Goal: Find specific page/section: Find specific page/section

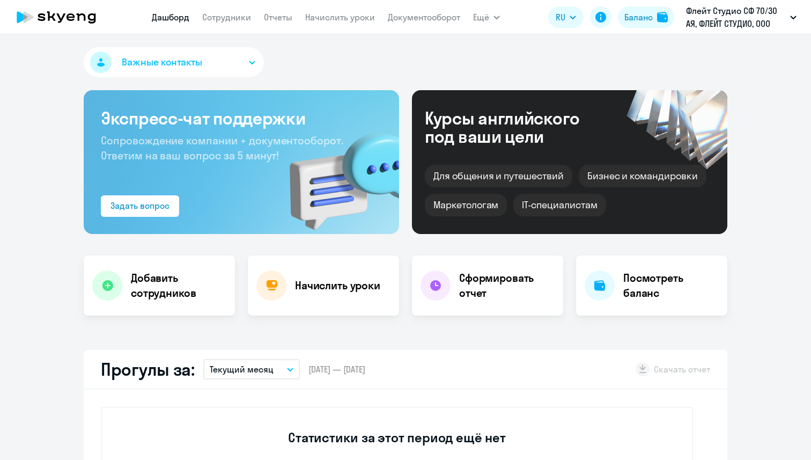
select select "30"
click at [218, 7] on nav "[PERSON_NAME] Отчеты Начислить уроки Документооборот" at bounding box center [306, 16] width 309 height 21
click at [225, 13] on link "Сотрудники" at bounding box center [226, 17] width 49 height 11
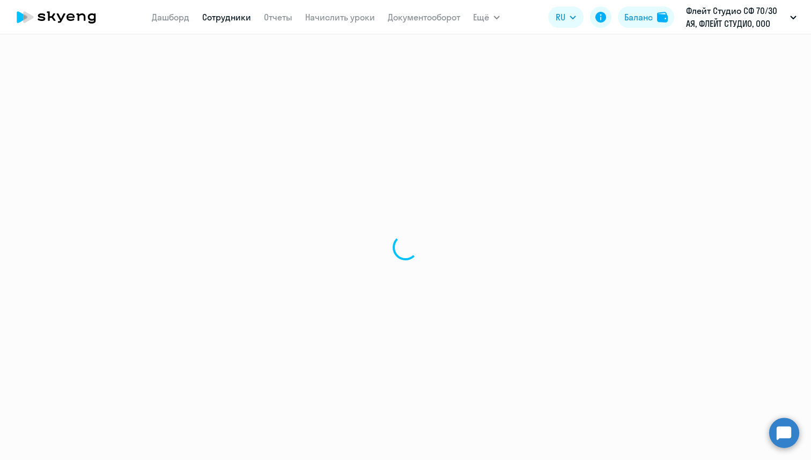
select select "30"
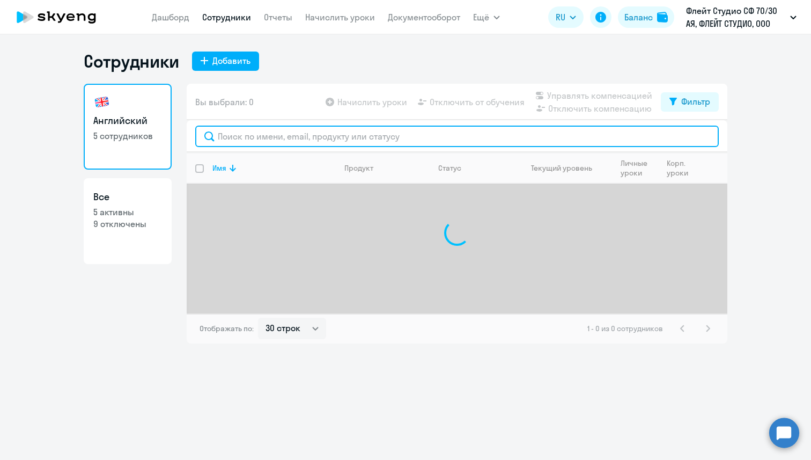
click at [288, 144] on input "text" at bounding box center [457, 136] width 524 height 21
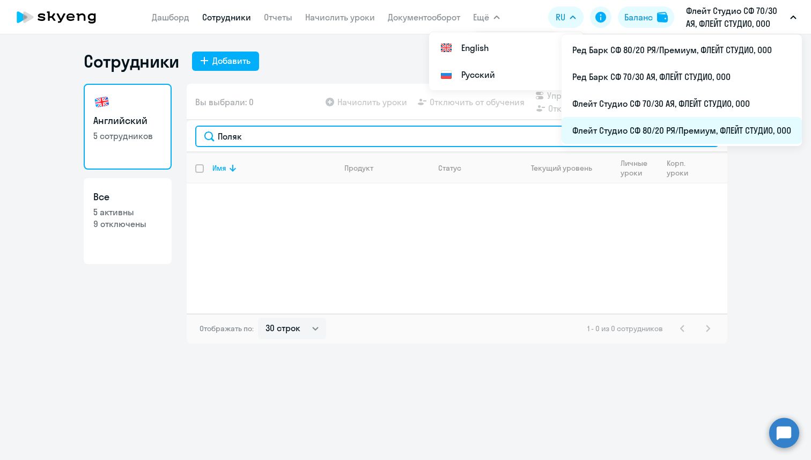
type input "Поляк"
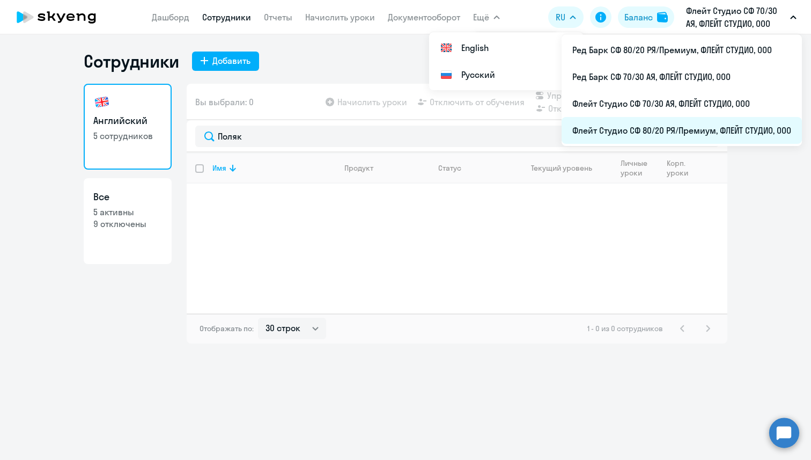
click at [713, 126] on li "Флейт Студио СФ 80/20 РЯ/Премиум, ФЛЕЙТ СТУДИО, ООО" at bounding box center [682, 130] width 240 height 27
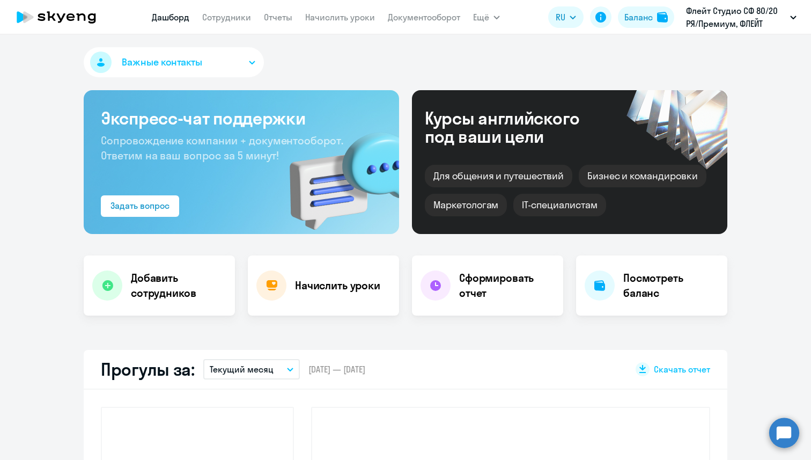
click at [232, 11] on app-menu-item-link "Сотрудники" at bounding box center [226, 17] width 49 height 13
click at [232, 15] on link "Сотрудники" at bounding box center [226, 17] width 49 height 11
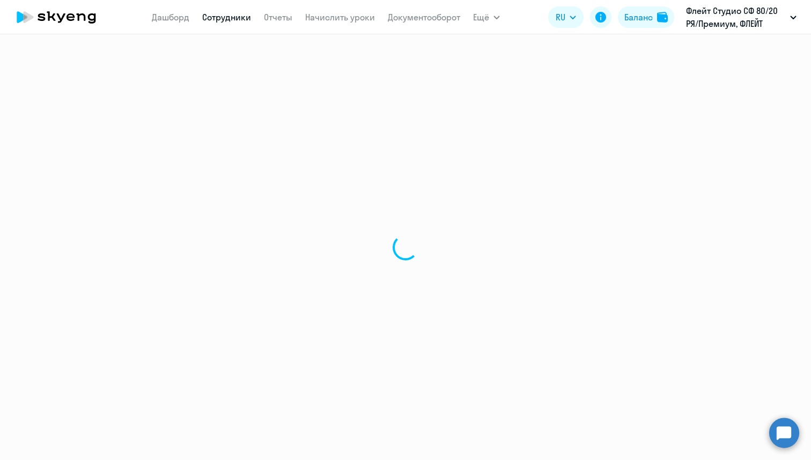
select select "30"
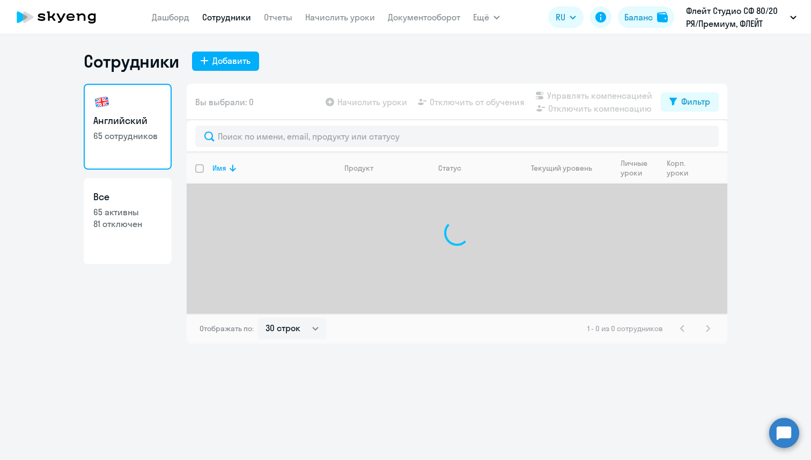
click at [251, 147] on div at bounding box center [457, 136] width 541 height 32
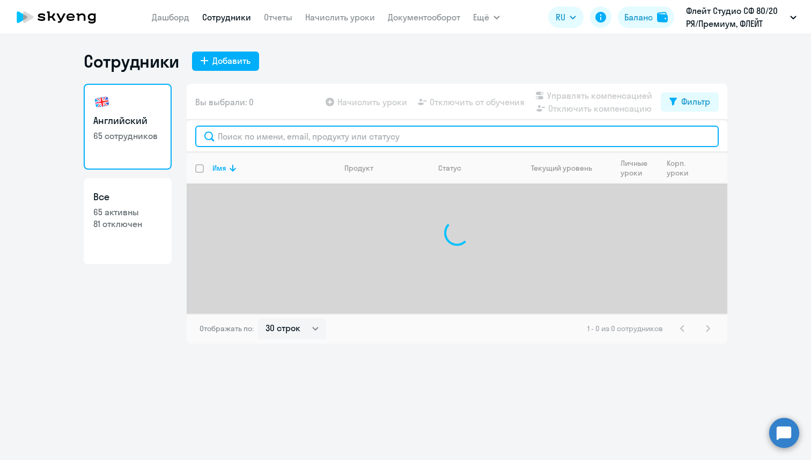
click at [251, 143] on input "text" at bounding box center [457, 136] width 524 height 21
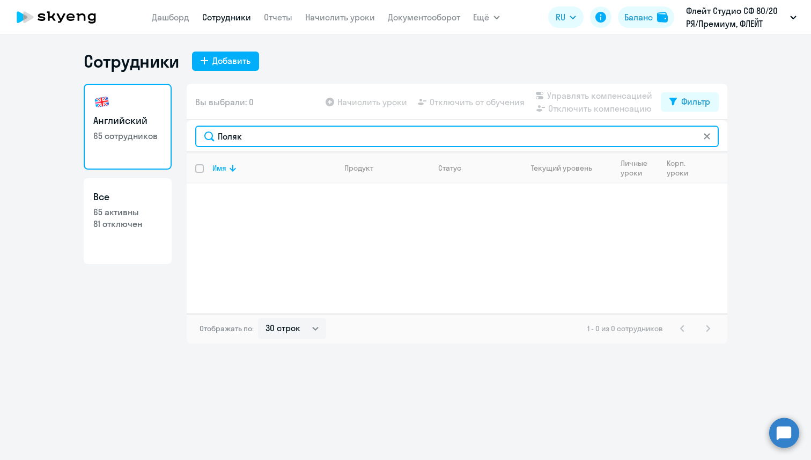
type input "Поляк"
